Goal: Task Accomplishment & Management: Use online tool/utility

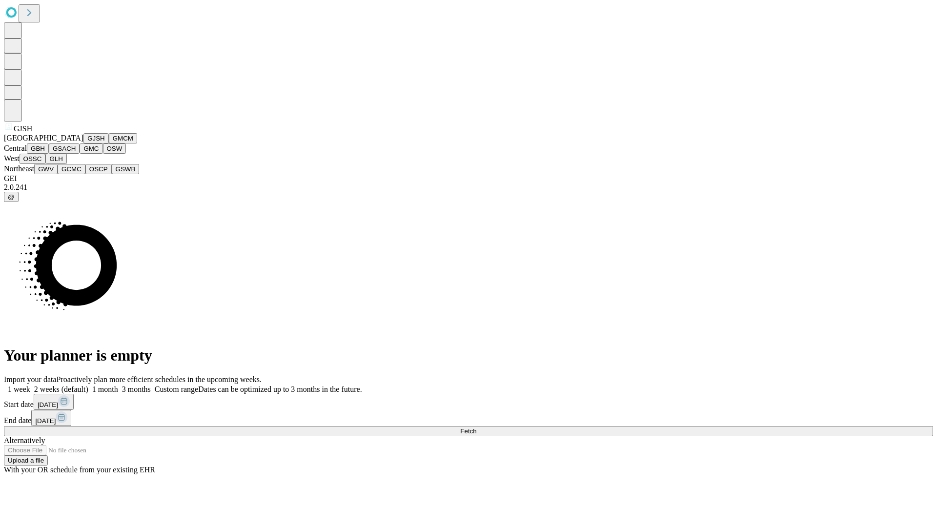
click at [83, 143] on button "GJSH" at bounding box center [95, 138] width 25 height 10
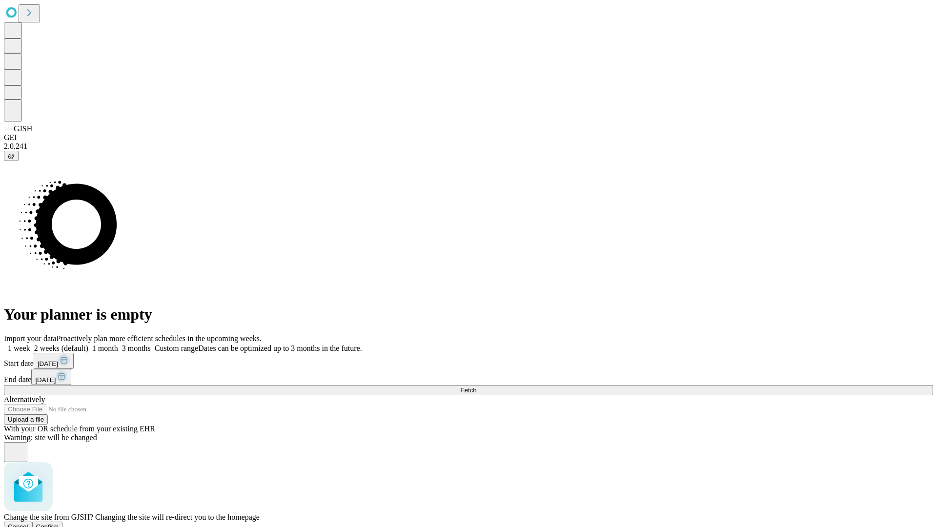
click at [59, 523] on span "Confirm" at bounding box center [47, 526] width 23 height 7
click at [88, 344] on label "2 weeks (default)" at bounding box center [59, 348] width 58 height 8
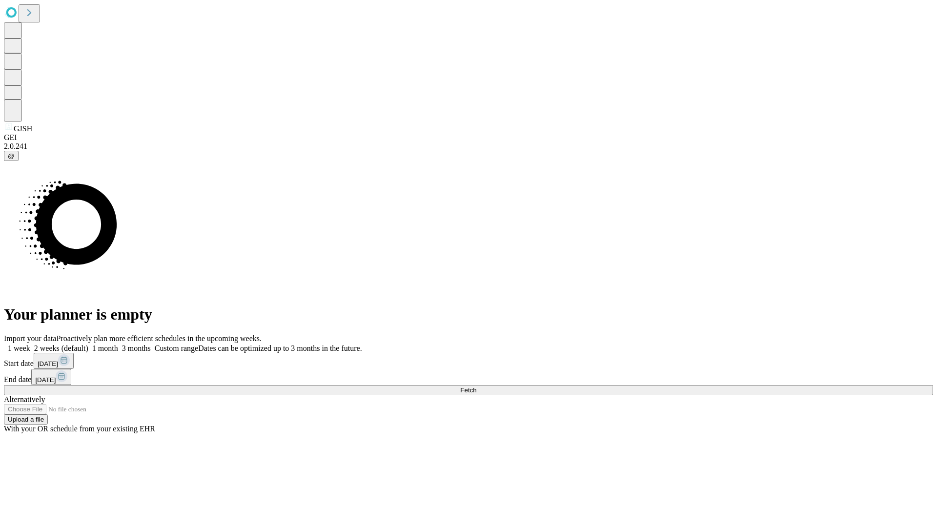
click at [476, 386] on span "Fetch" at bounding box center [468, 389] width 16 height 7
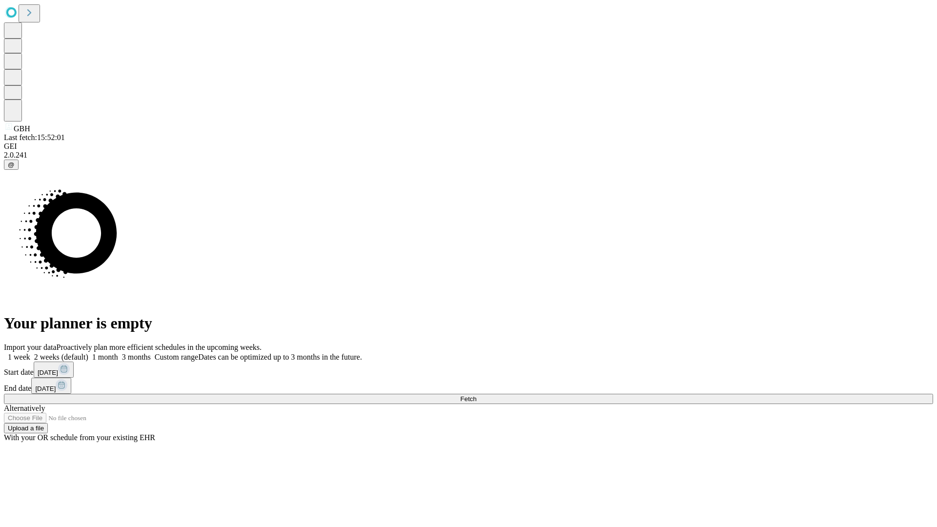
click at [88, 353] on label "2 weeks (default)" at bounding box center [59, 357] width 58 height 8
click at [476, 395] on span "Fetch" at bounding box center [468, 398] width 16 height 7
click at [88, 353] on label "2 weeks (default)" at bounding box center [59, 357] width 58 height 8
click at [476, 395] on span "Fetch" at bounding box center [468, 398] width 16 height 7
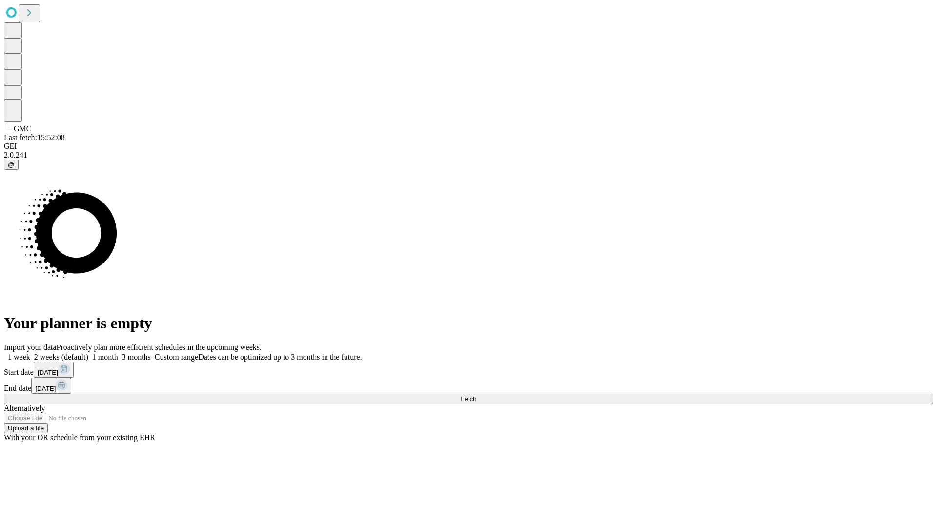
click at [476, 395] on span "Fetch" at bounding box center [468, 398] width 16 height 7
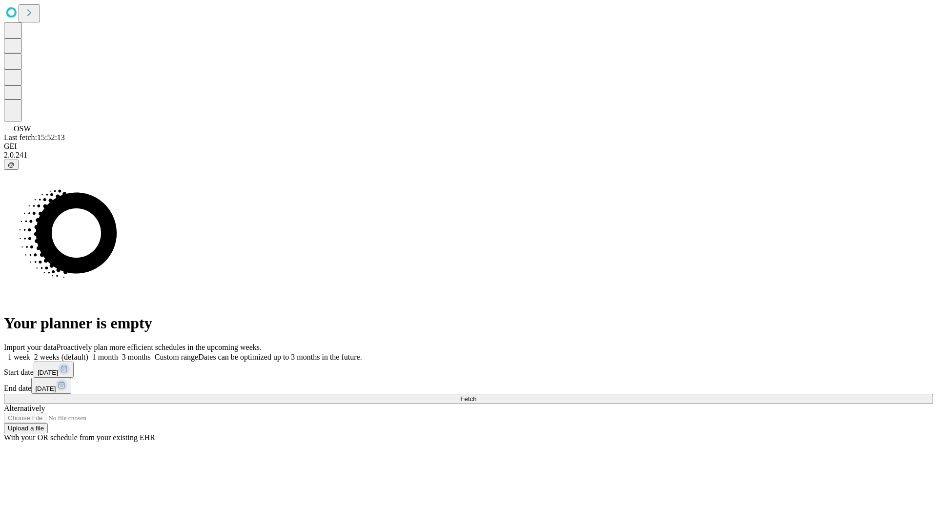
click at [88, 353] on label "2 weeks (default)" at bounding box center [59, 357] width 58 height 8
click at [476, 395] on span "Fetch" at bounding box center [468, 398] width 16 height 7
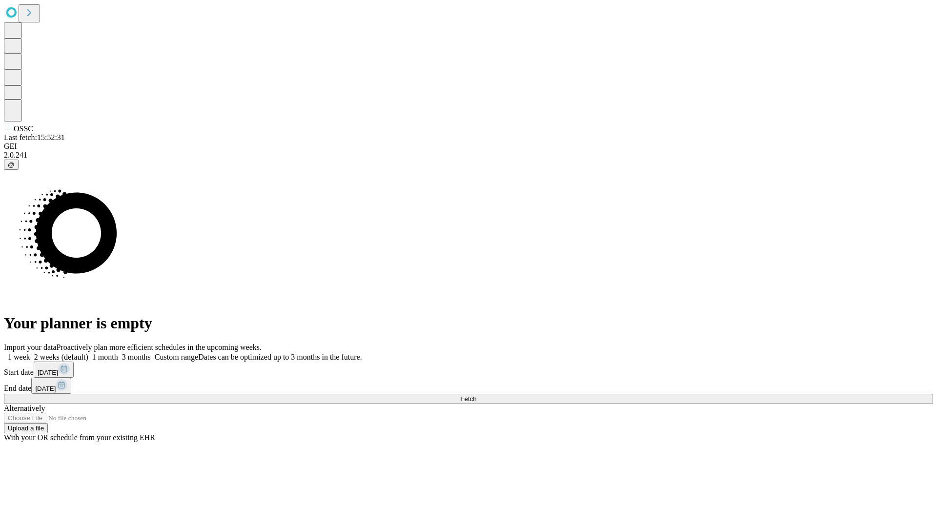
click at [88, 353] on label "2 weeks (default)" at bounding box center [59, 357] width 58 height 8
click at [476, 395] on span "Fetch" at bounding box center [468, 398] width 16 height 7
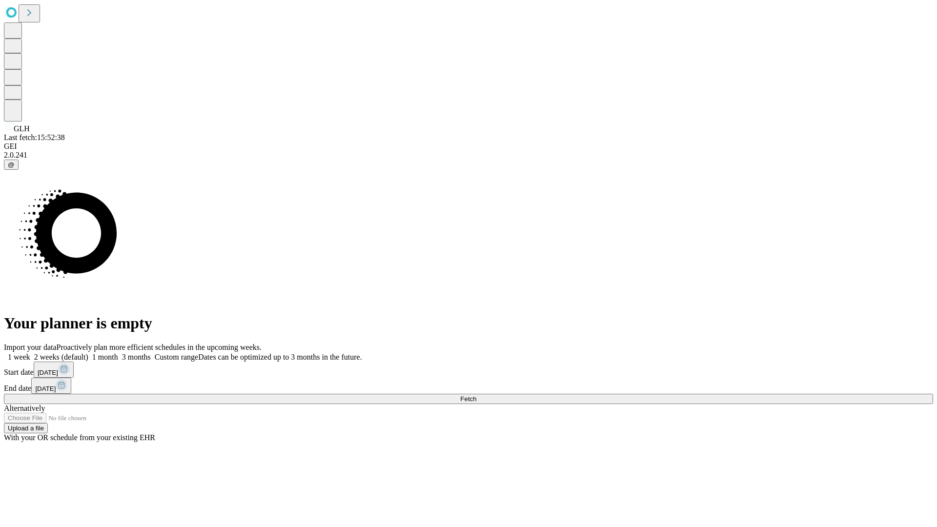
click at [88, 353] on label "2 weeks (default)" at bounding box center [59, 357] width 58 height 8
click at [476, 395] on span "Fetch" at bounding box center [468, 398] width 16 height 7
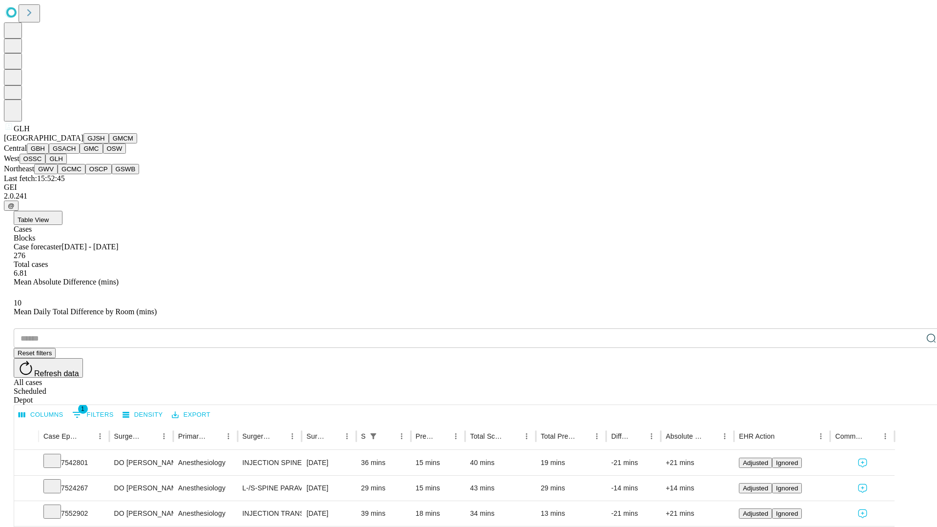
click at [58, 174] on button "GWV" at bounding box center [45, 169] width 23 height 10
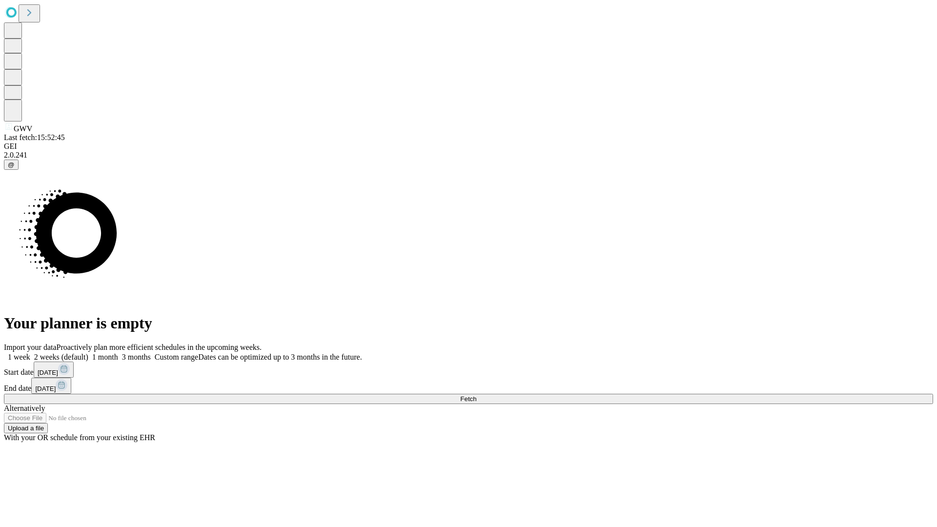
click at [88, 353] on label "2 weeks (default)" at bounding box center [59, 357] width 58 height 8
click at [476, 395] on span "Fetch" at bounding box center [468, 398] width 16 height 7
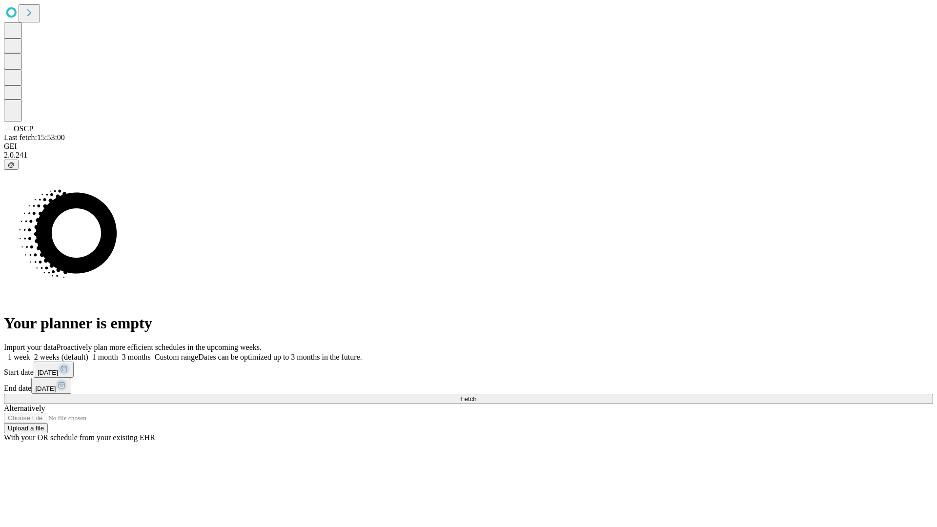
click at [88, 353] on label "2 weeks (default)" at bounding box center [59, 357] width 58 height 8
click at [476, 395] on span "Fetch" at bounding box center [468, 398] width 16 height 7
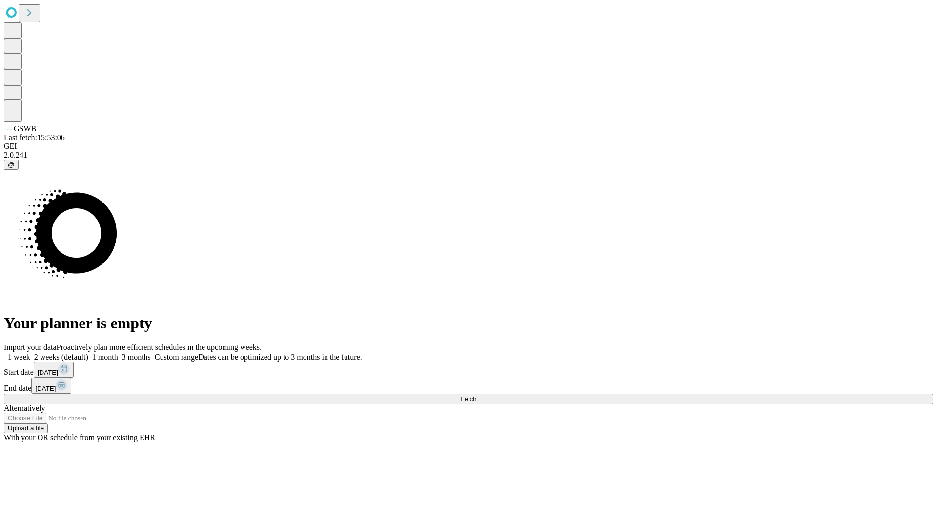
click at [476, 395] on span "Fetch" at bounding box center [468, 398] width 16 height 7
